Goal: Task Accomplishment & Management: Manage account settings

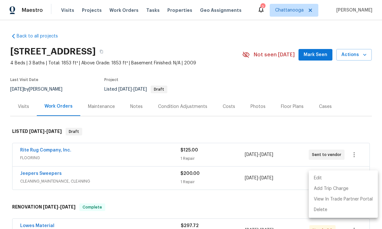
click at [168, 8] on div at bounding box center [191, 114] width 382 height 229
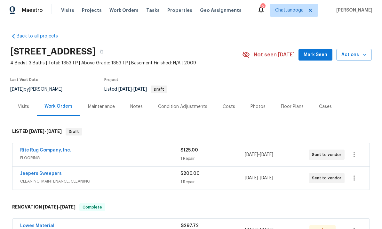
click at [168, 10] on span "Properties" at bounding box center [179, 10] width 25 height 6
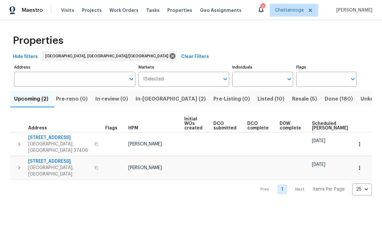
click at [158, 97] on span "In-reno (2)" at bounding box center [171, 98] width 70 height 9
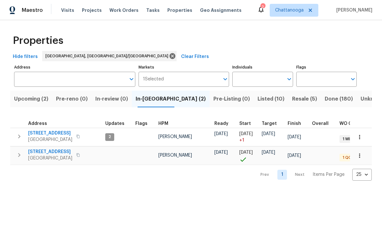
click at [46, 133] on span "232 Greenfield Dr" at bounding box center [50, 133] width 44 height 6
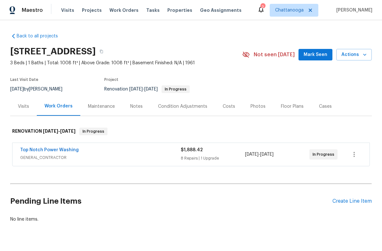
click at [274, 156] on span "[DATE]" at bounding box center [266, 154] width 13 height 4
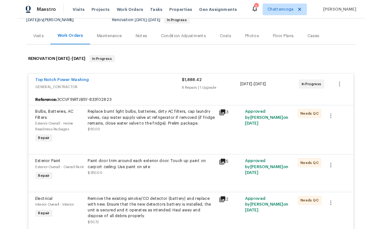
scroll to position [67, 0]
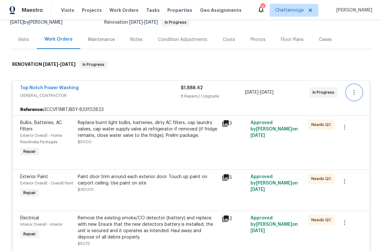
click at [359, 93] on button "button" at bounding box center [354, 92] width 15 height 15
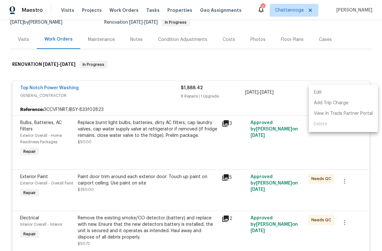
click at [325, 92] on li "Edit" at bounding box center [343, 92] width 69 height 11
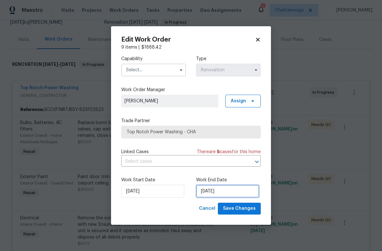
click at [238, 191] on input "[DATE]" at bounding box center [227, 191] width 63 height 13
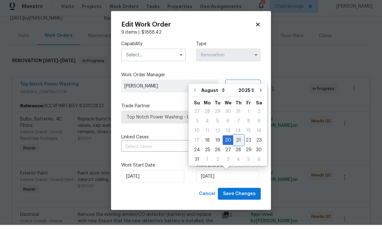
click at [236, 140] on div "21" at bounding box center [238, 144] width 10 height 9
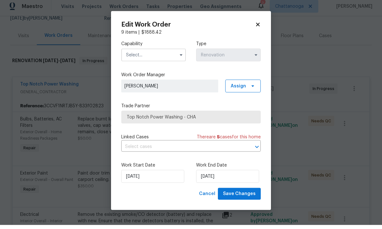
type input "[DATE]"
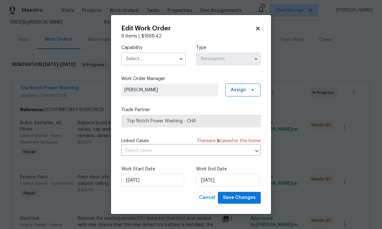
click at [145, 60] on input "text" at bounding box center [153, 58] width 65 height 13
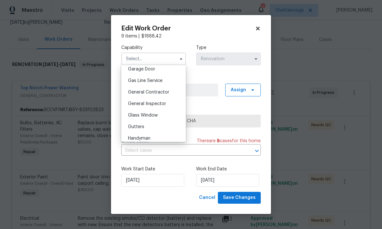
scroll to position [290, 0]
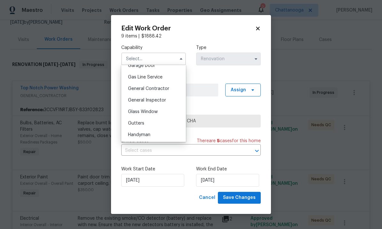
click at [165, 89] on span "General Contractor" at bounding box center [148, 88] width 41 height 4
type input "General Contractor"
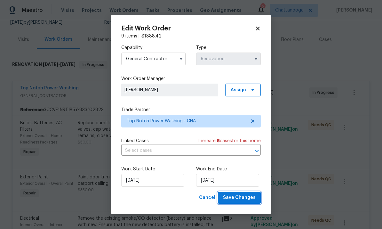
click at [244, 197] on span "Save Changes" at bounding box center [239, 198] width 33 height 8
